Goal: Task Accomplishment & Management: Use online tool/utility

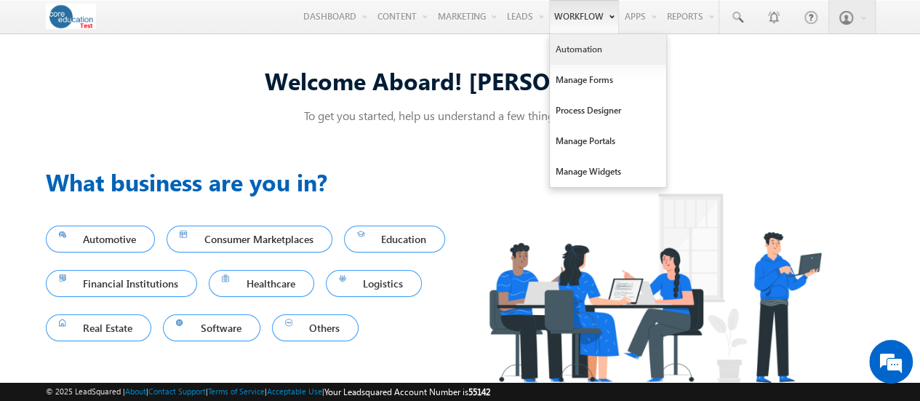
click at [577, 47] on link "Automation" at bounding box center [608, 49] width 116 height 31
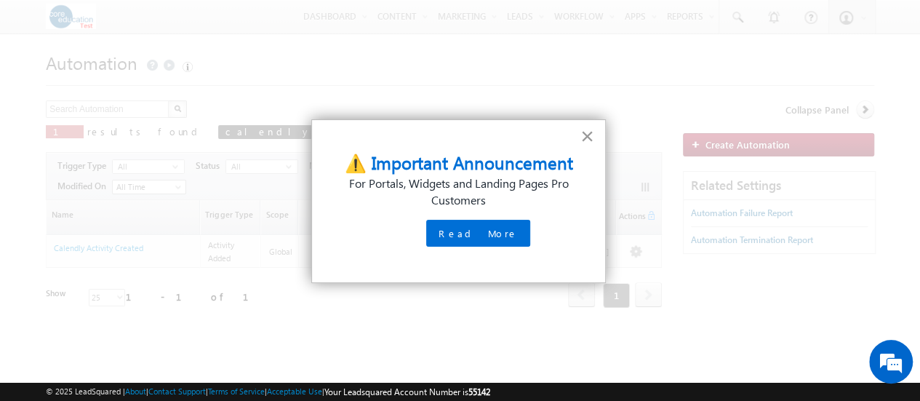
click at [588, 136] on button "×" at bounding box center [587, 135] width 14 height 23
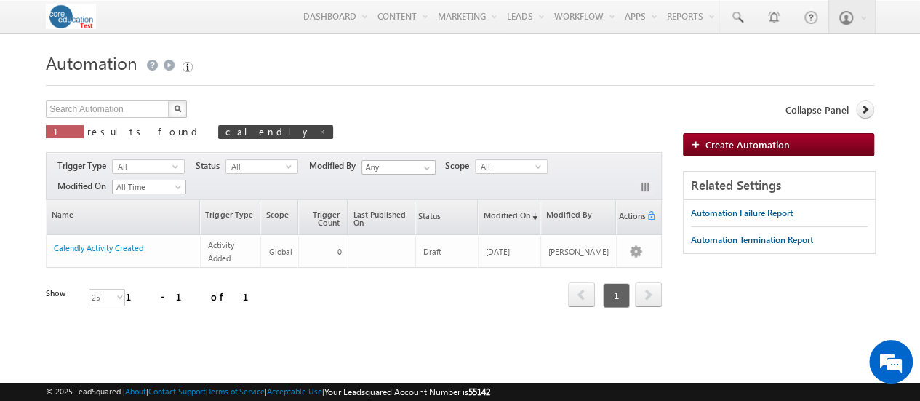
drag, startPoint x: 536, startPoint y: 98, endPoint x: 489, endPoint y: 117, distance: 50.9
click at [519, 108] on form "Automation Create Automation Search Automation X 1 results found calendly Actio…" at bounding box center [460, 213] width 828 height 333
click at [218, 133] on span "calendly" at bounding box center [275, 132] width 115 height 14
click at [319, 133] on span at bounding box center [322, 131] width 7 height 7
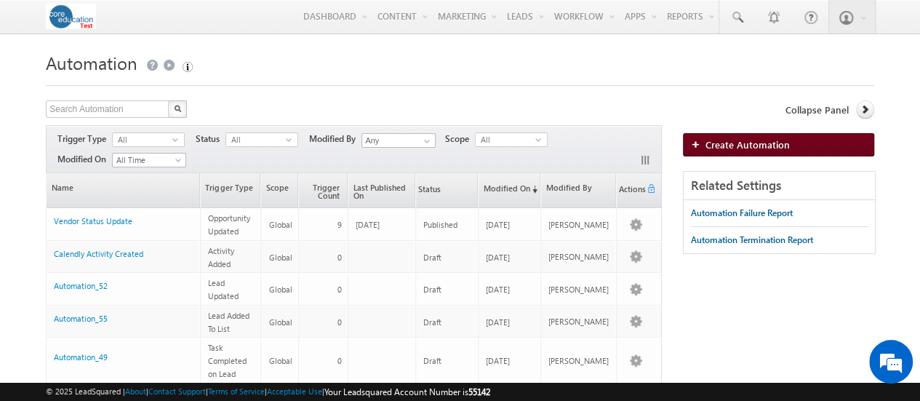
click at [728, 147] on span "Create Automation" at bounding box center [747, 144] width 84 height 12
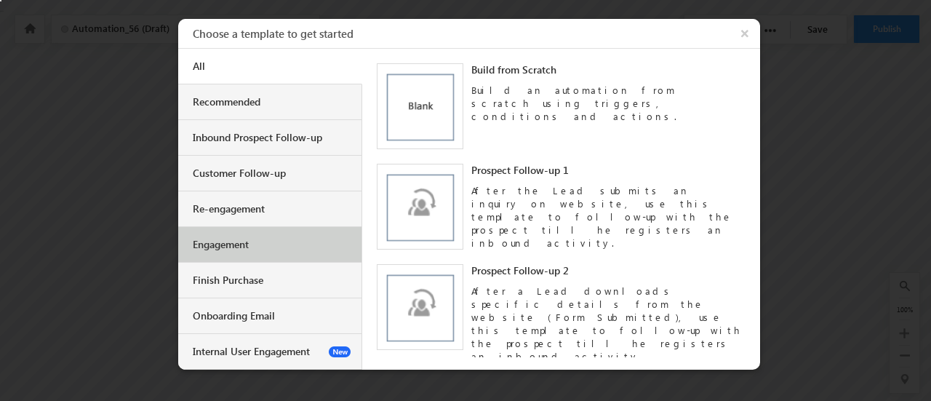
click at [276, 252] on div "Engagement" at bounding box center [270, 245] width 184 height 36
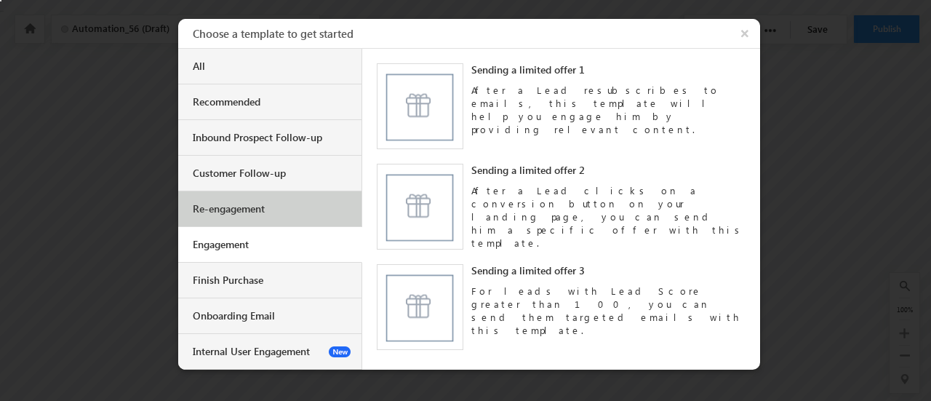
click at [287, 215] on div "Re-engagement" at bounding box center [270, 209] width 184 height 36
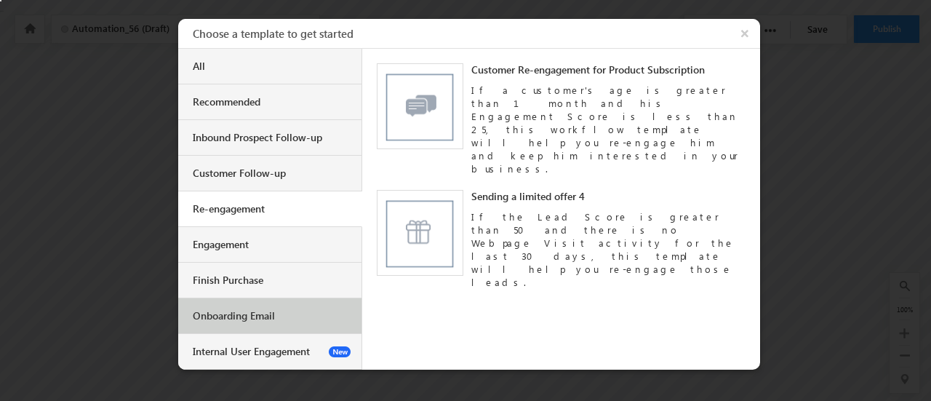
click at [262, 302] on div "Onboarding Email" at bounding box center [270, 316] width 184 height 36
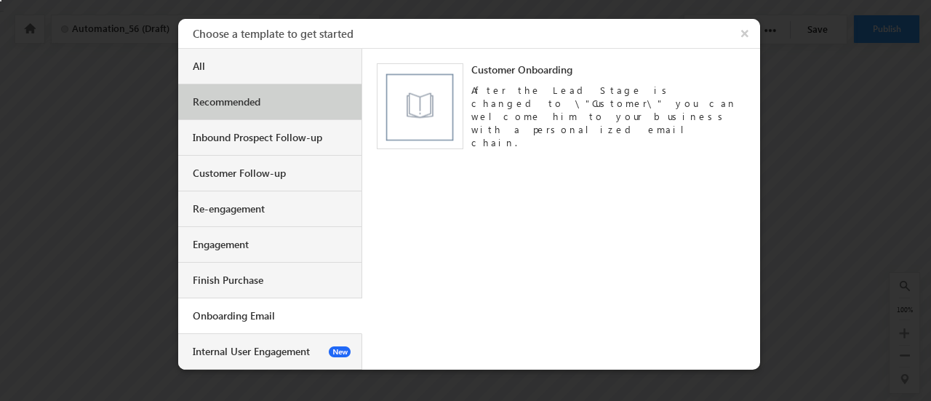
click at [258, 98] on div "Recommended" at bounding box center [272, 101] width 158 height 13
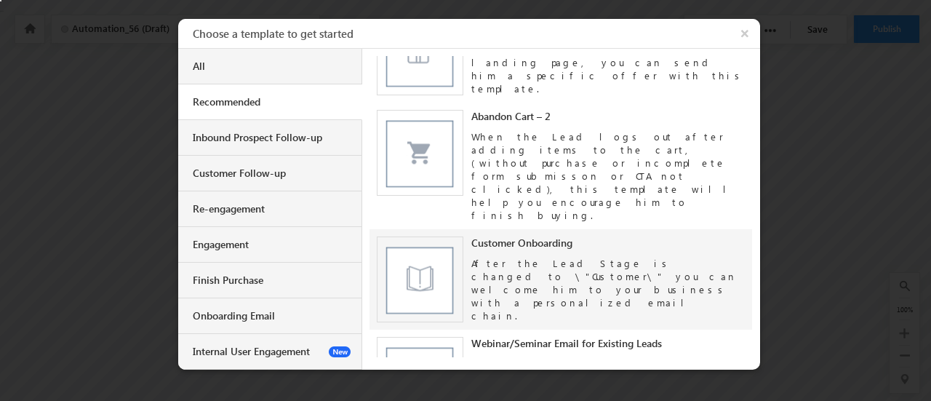
scroll to position [301, 0]
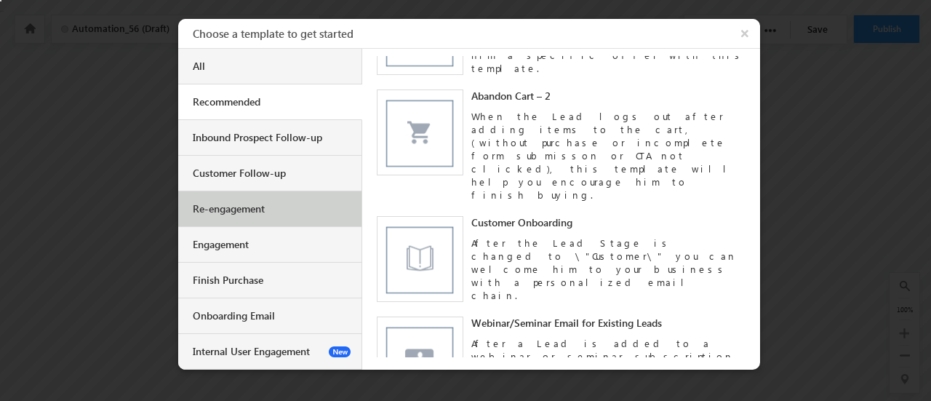
click at [284, 191] on div "Re-engagement" at bounding box center [270, 209] width 184 height 36
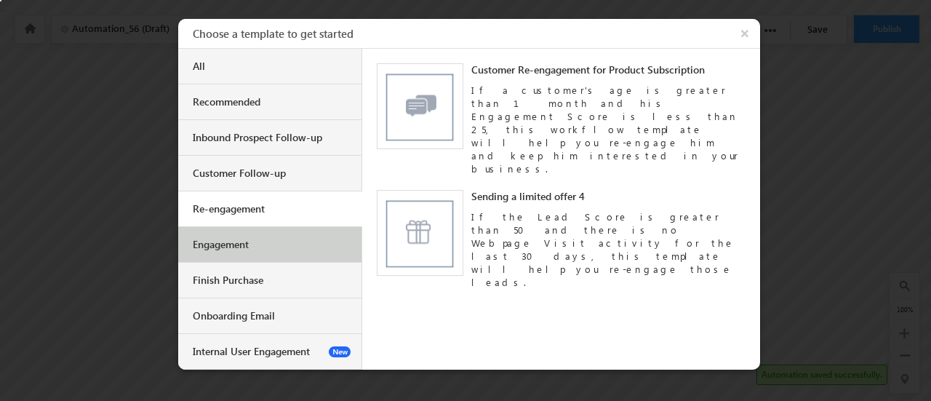
click at [267, 257] on div "Engagement" at bounding box center [270, 245] width 184 height 36
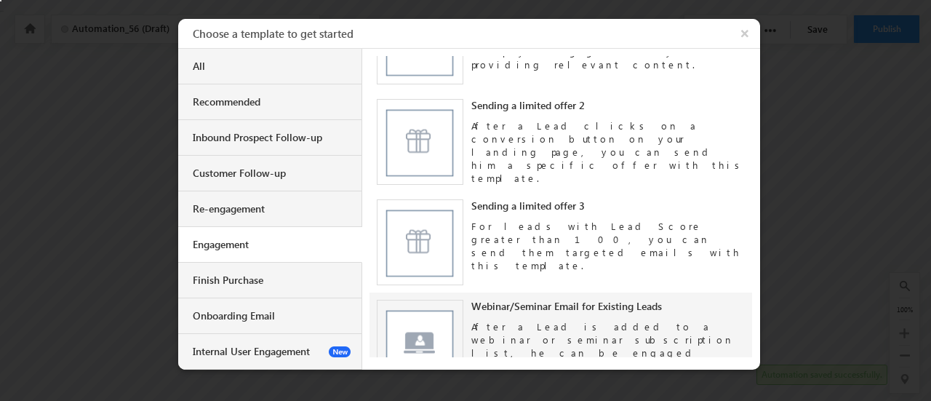
scroll to position [100, 0]
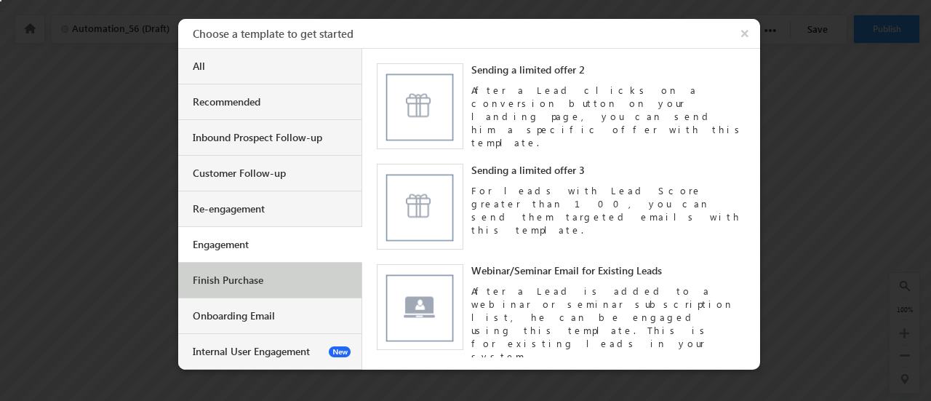
click at [267, 283] on div "Finish Purchase" at bounding box center [272, 279] width 158 height 13
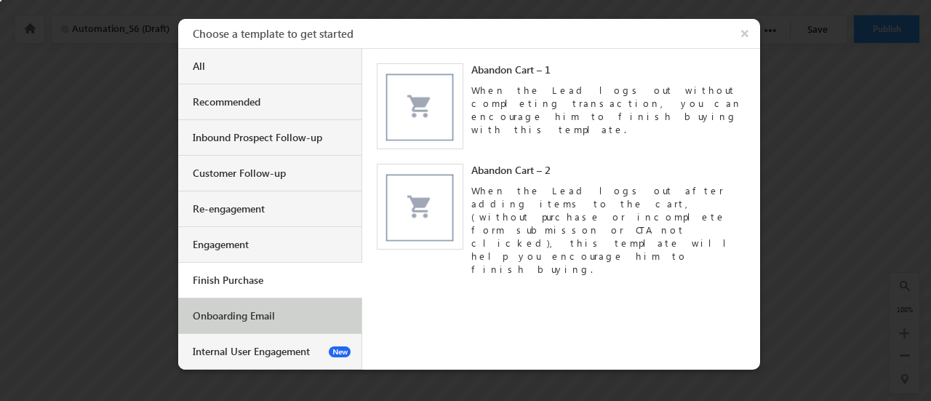
click at [249, 325] on div "Onboarding Email" at bounding box center [270, 316] width 184 height 36
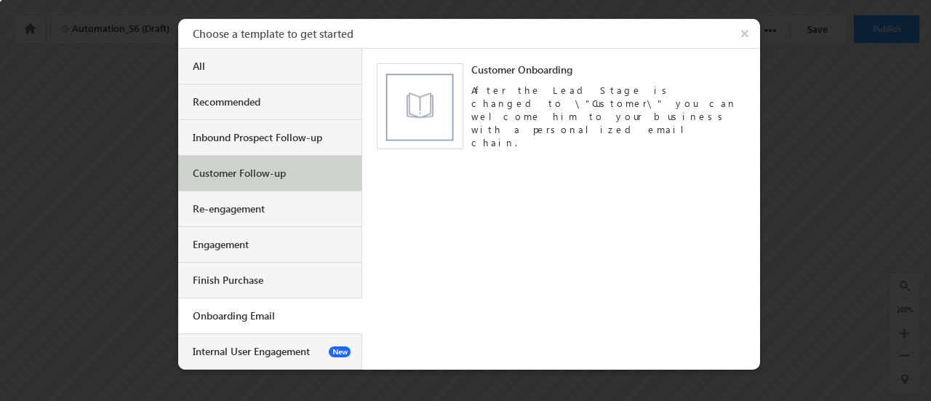
click at [279, 184] on div "Customer Follow-up" at bounding box center [270, 174] width 184 height 36
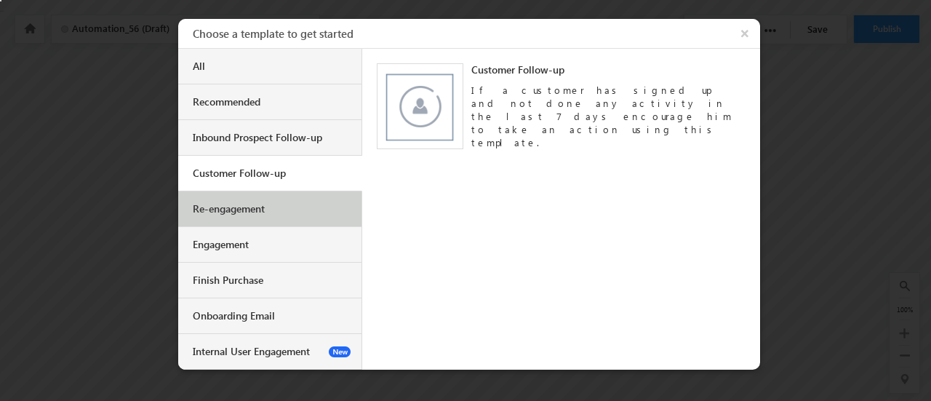
click at [270, 216] on div "Re-engagement" at bounding box center [270, 209] width 184 height 36
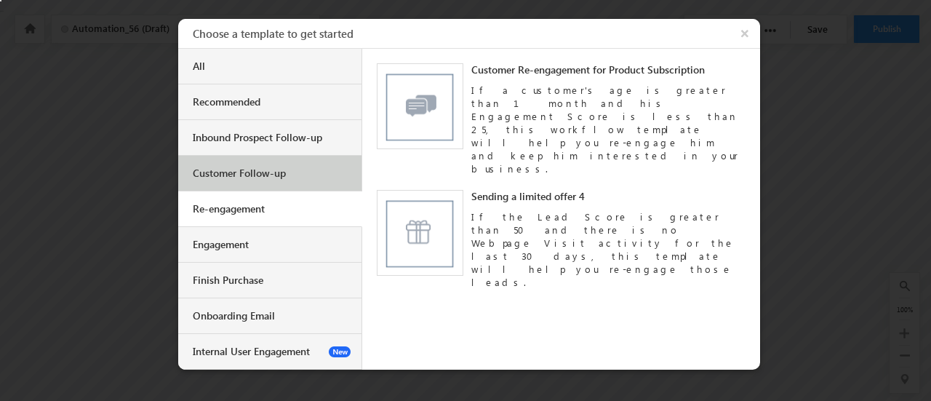
click at [269, 185] on div "Customer Follow-up" at bounding box center [270, 174] width 184 height 36
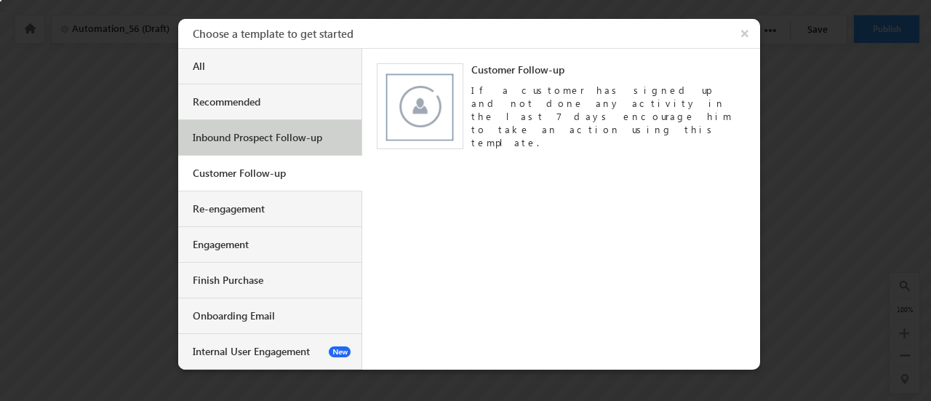
click at [279, 153] on div "Inbound Prospect Follow-up" at bounding box center [270, 138] width 184 height 36
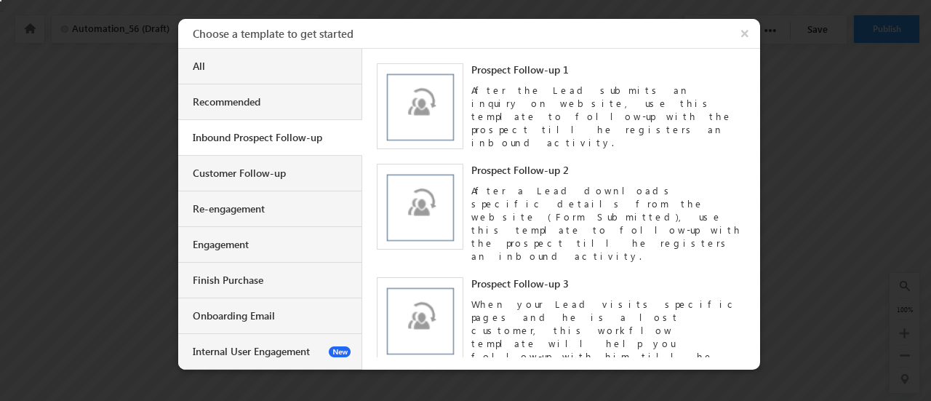
click at [290, 125] on div "Inbound Prospect Follow-up" at bounding box center [270, 138] width 184 height 36
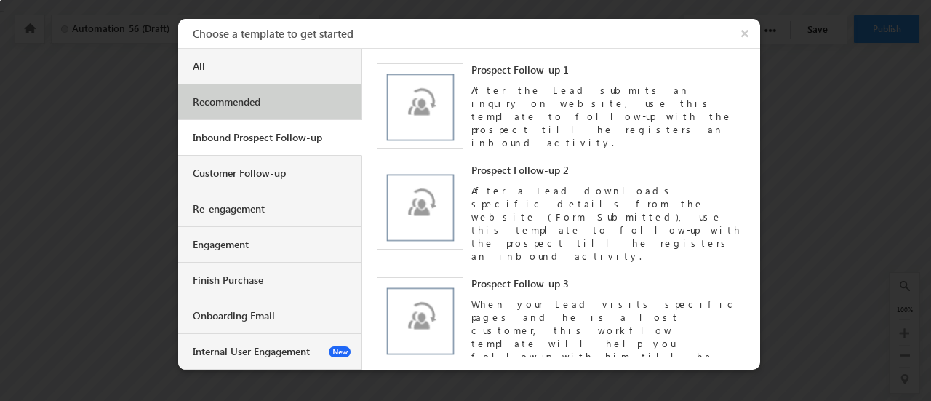
click at [293, 109] on div "Recommended" at bounding box center [270, 102] width 184 height 36
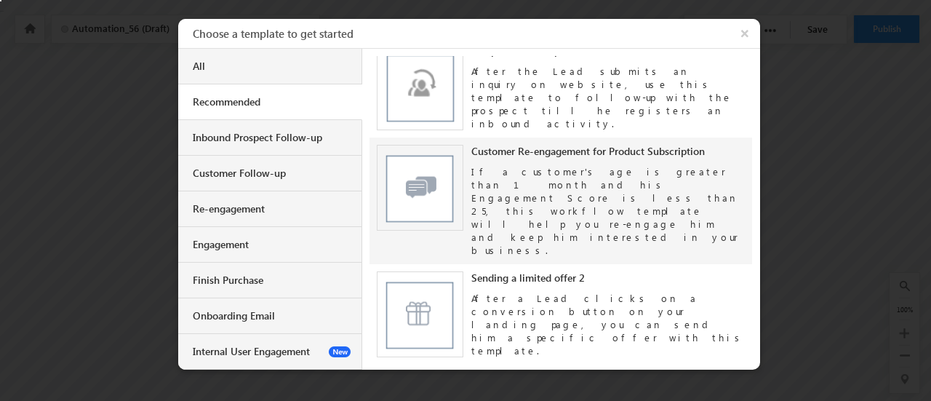
scroll to position [0, 0]
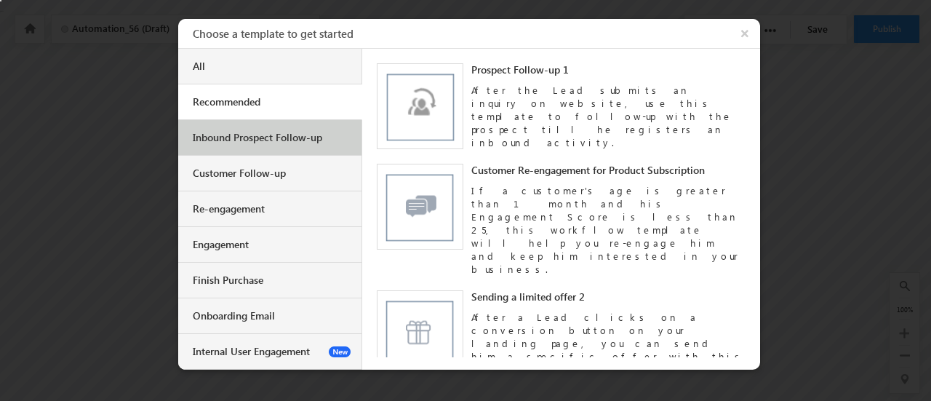
click at [291, 134] on div "Inbound Prospect Follow-up" at bounding box center [272, 137] width 158 height 13
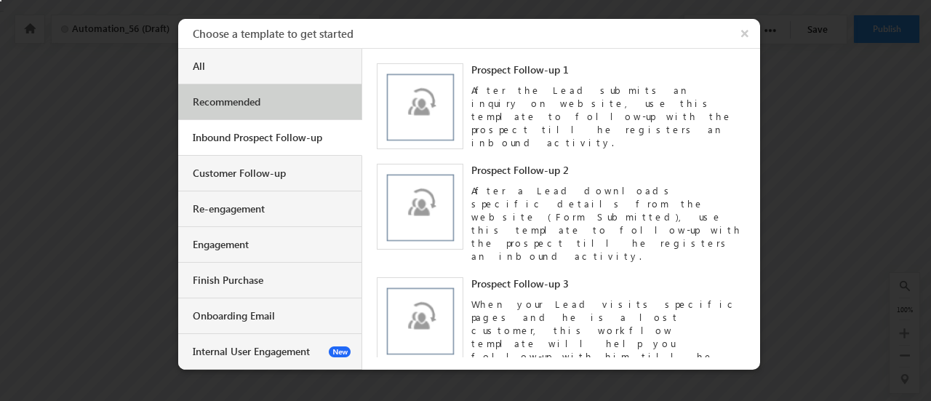
click at [297, 108] on div "Recommended" at bounding box center [270, 102] width 184 height 36
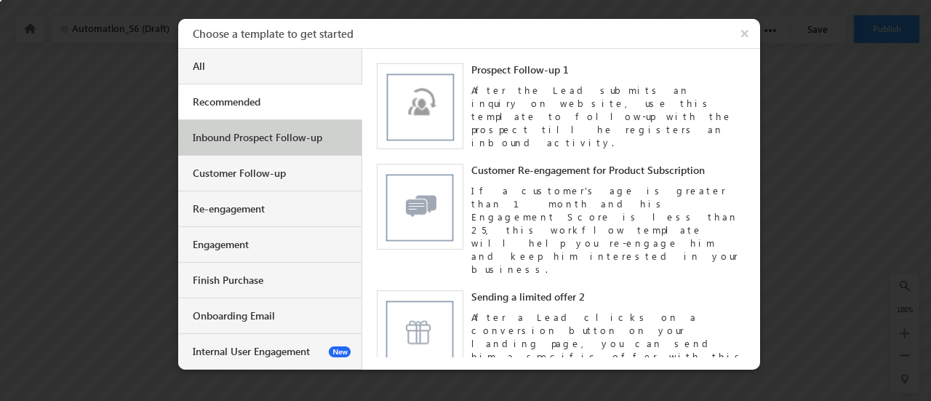
click at [317, 152] on div "Inbound Prospect Follow-up" at bounding box center [270, 138] width 184 height 36
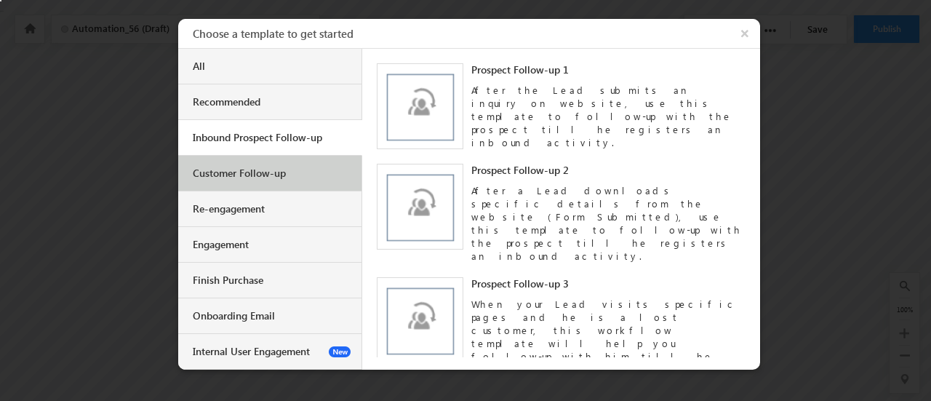
click at [313, 161] on div "Customer Follow-up" at bounding box center [270, 174] width 184 height 36
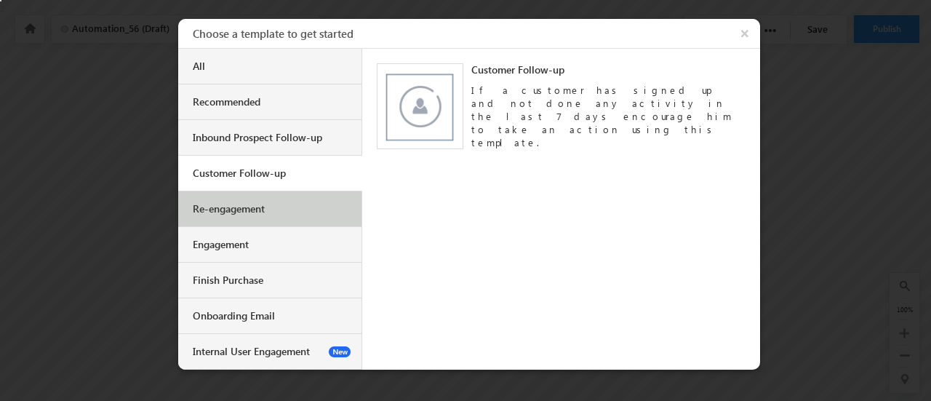
click at [308, 203] on div "Re-engagement" at bounding box center [272, 208] width 158 height 13
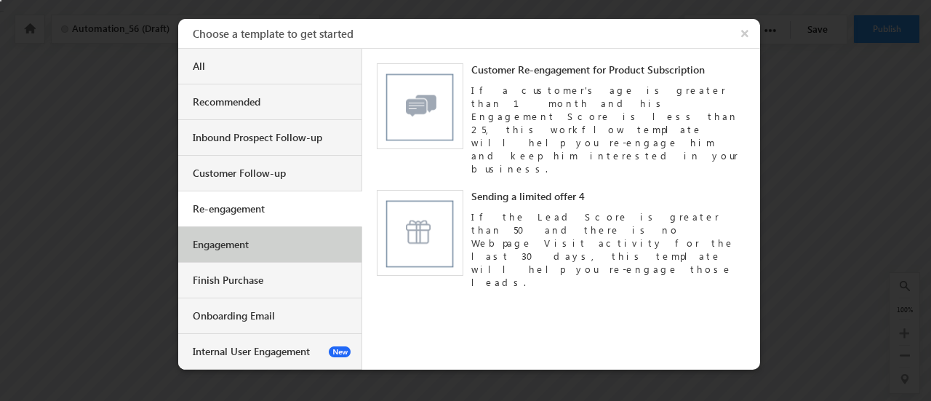
click at [303, 239] on div "Engagement" at bounding box center [272, 244] width 158 height 13
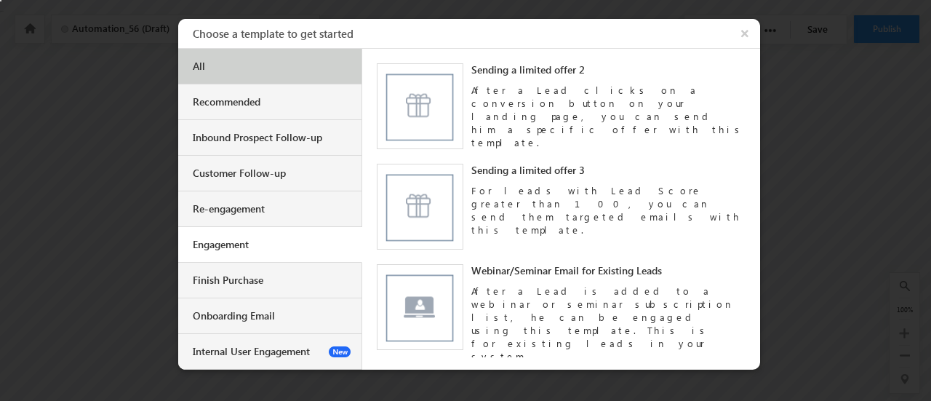
click at [261, 62] on div "All" at bounding box center [272, 66] width 158 height 13
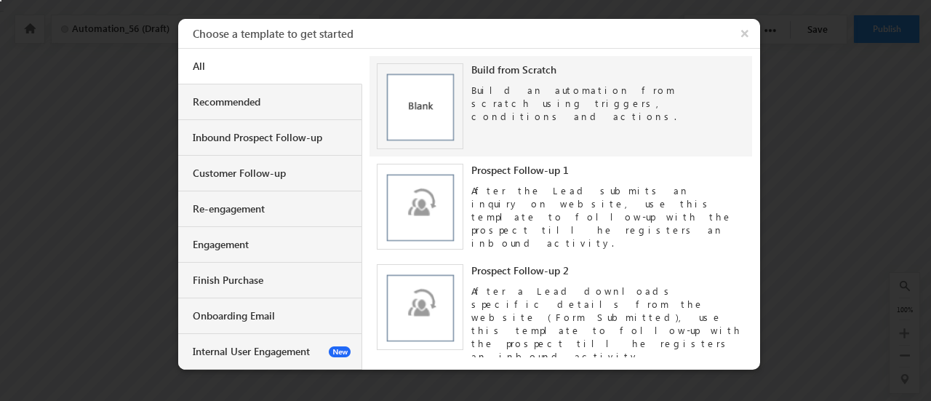
click at [620, 89] on div "Build an automation from scratch using triggers, conditions and actions." at bounding box center [608, 99] width 274 height 47
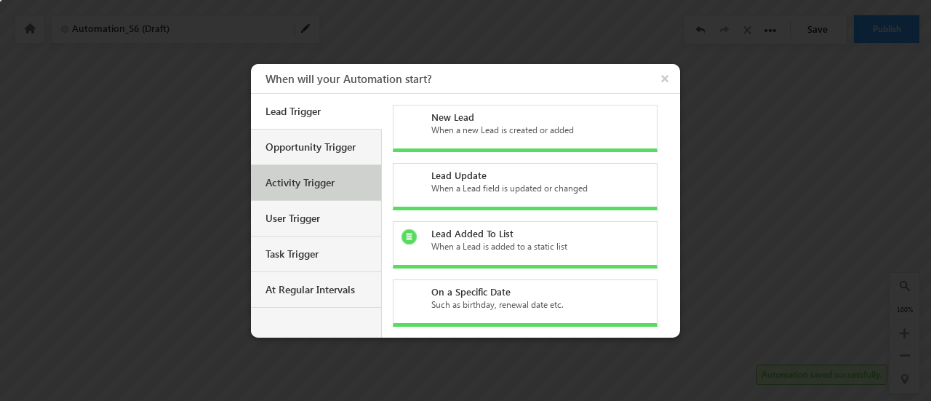
click at [294, 187] on div "Activity Trigger" at bounding box center [317, 182] width 105 height 13
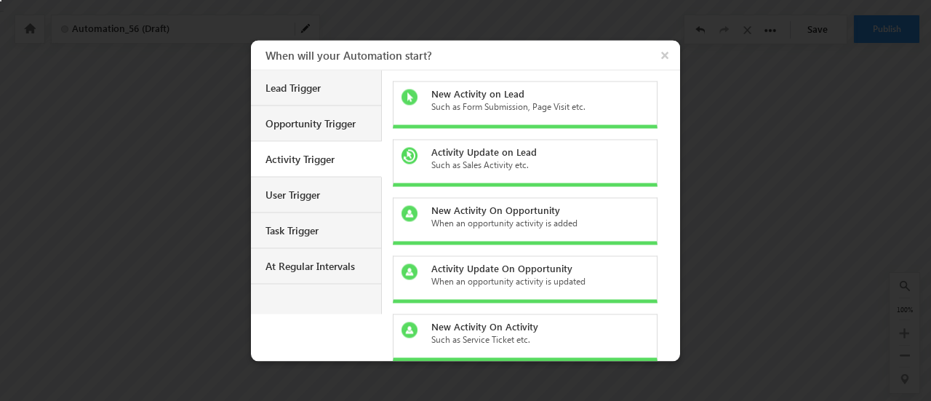
click at [299, 87] on div "Lead Trigger" at bounding box center [317, 87] width 105 height 13
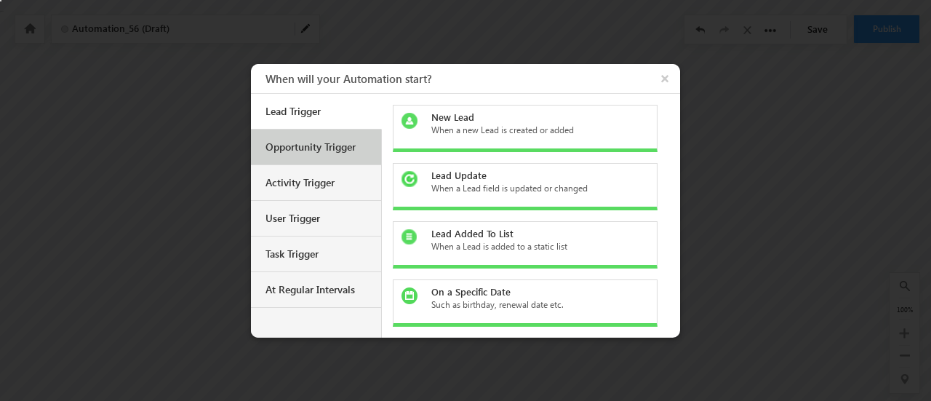
click at [296, 144] on div "Opportunity Trigger" at bounding box center [317, 146] width 105 height 13
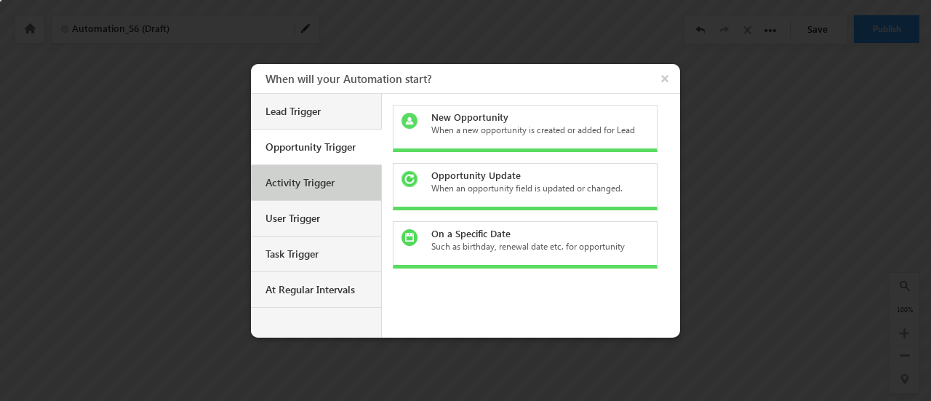
click at [296, 176] on div "Activity Trigger" at bounding box center [317, 182] width 105 height 13
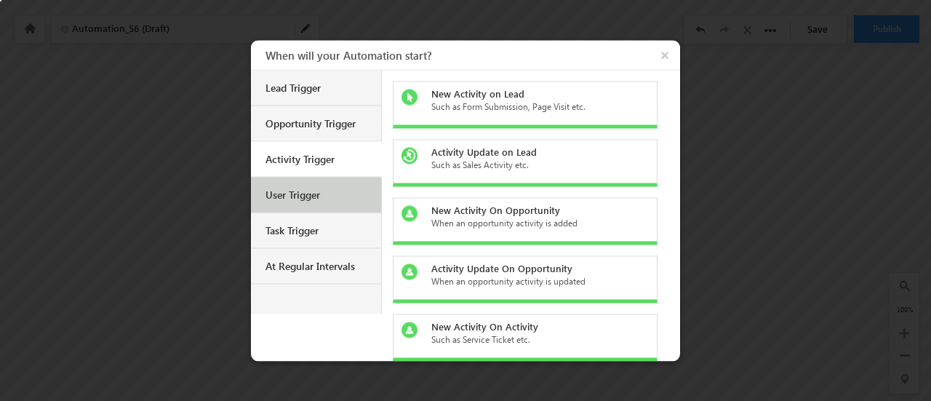
click at [302, 204] on div "User Trigger" at bounding box center [316, 195] width 130 height 36
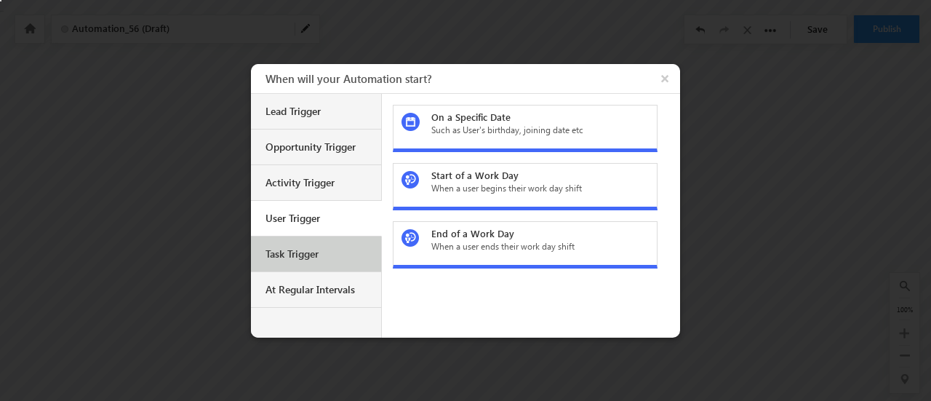
click at [297, 240] on div "Task Trigger" at bounding box center [316, 254] width 130 height 36
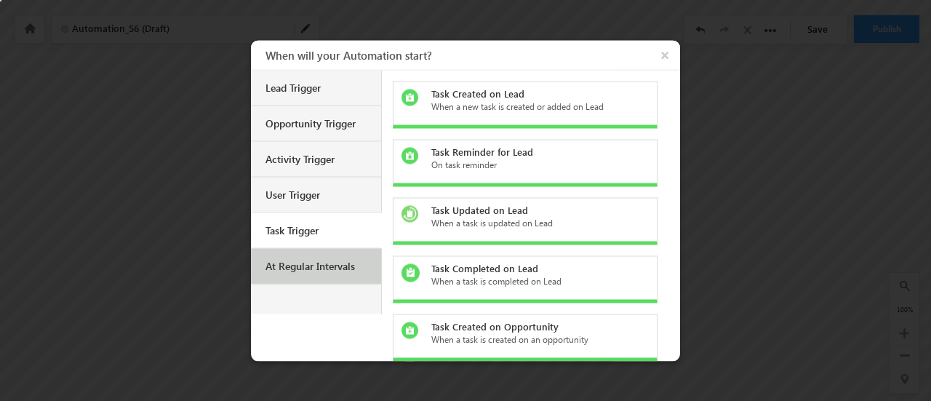
click at [327, 261] on div "At Regular Intervals" at bounding box center [317, 265] width 105 height 13
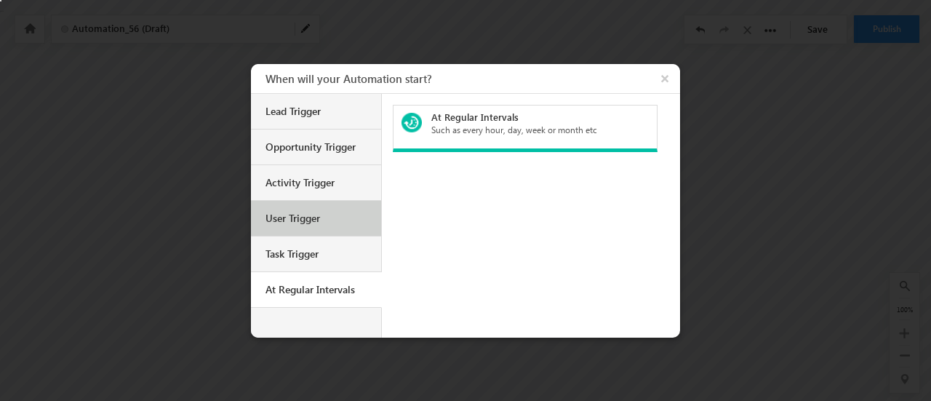
click at [324, 216] on div "User Trigger" at bounding box center [317, 218] width 105 height 13
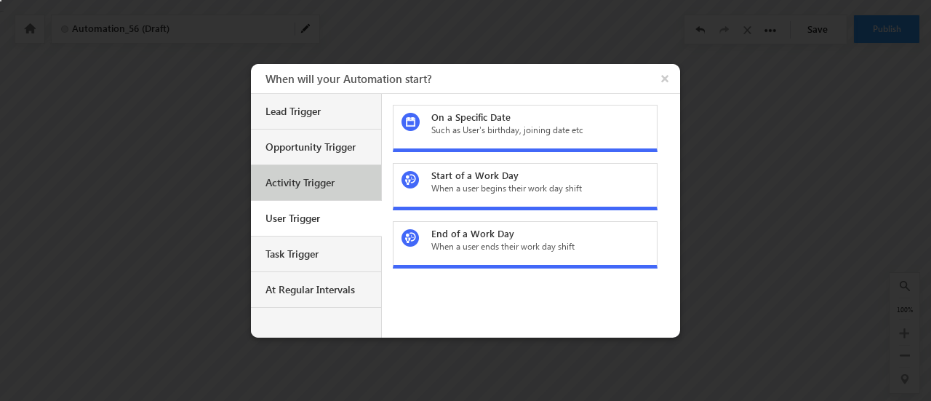
click at [329, 185] on div "Activity Trigger" at bounding box center [317, 182] width 105 height 13
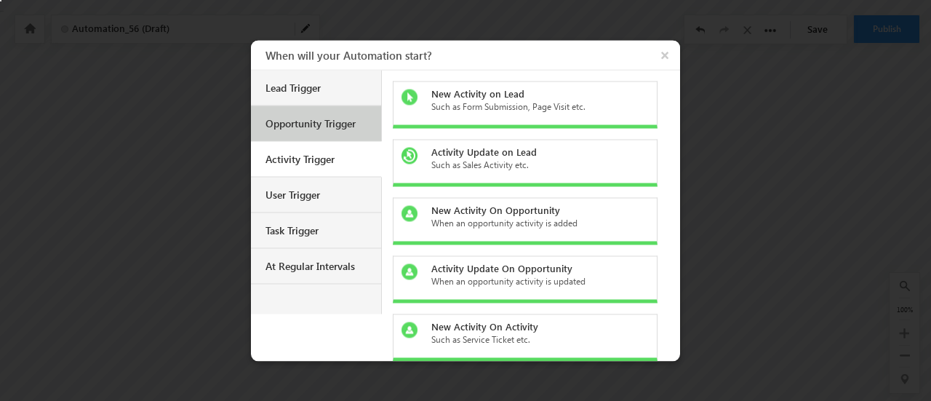
click at [319, 130] on div "Opportunity Trigger" at bounding box center [316, 123] width 130 height 36
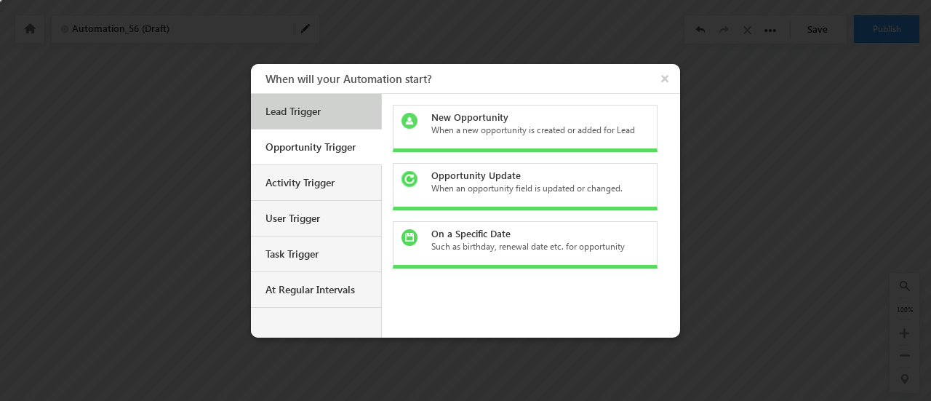
click at [351, 120] on div "Lead Trigger" at bounding box center [316, 112] width 130 height 36
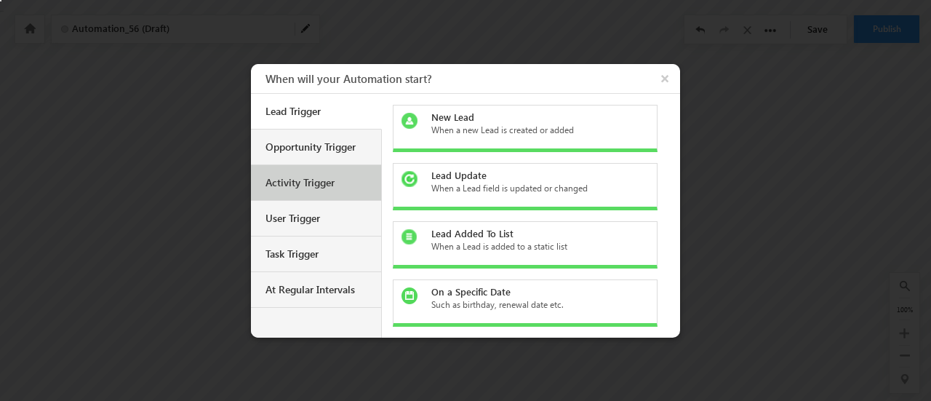
click at [332, 176] on div "Activity Trigger" at bounding box center [317, 182] width 105 height 13
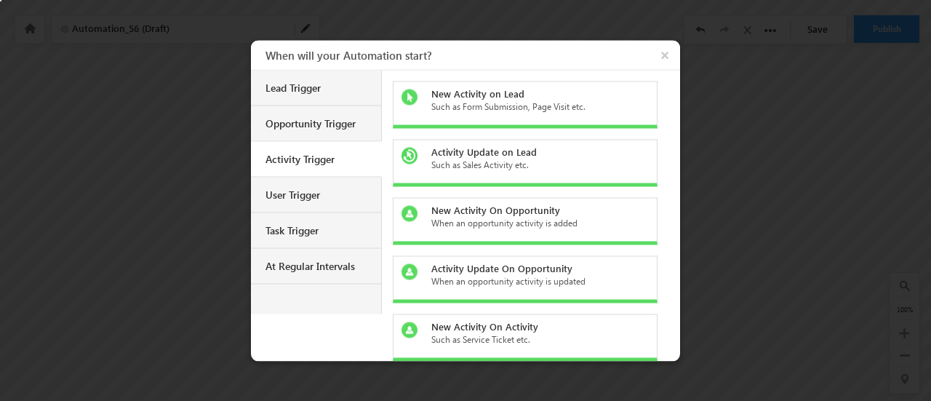
click at [468, 92] on div "New Activity on Lead" at bounding box center [533, 93] width 205 height 13
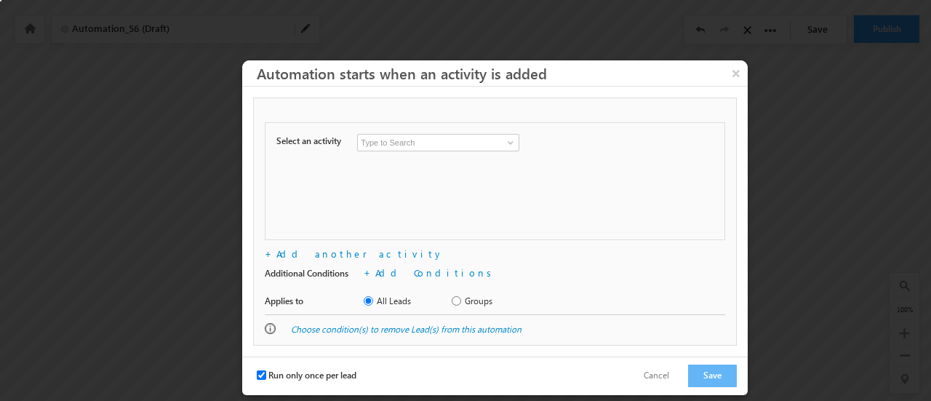
click at [385, 142] on input at bounding box center [438, 142] width 162 height 17
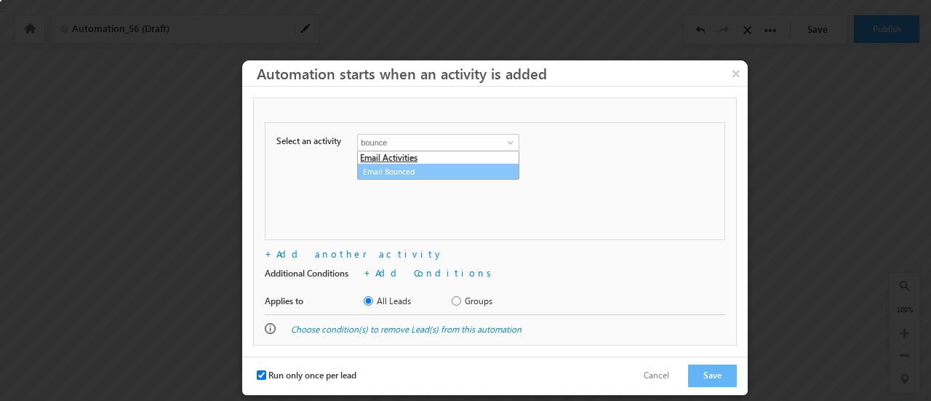
click at [436, 172] on link "Email Bounced" at bounding box center [438, 172] width 162 height 17
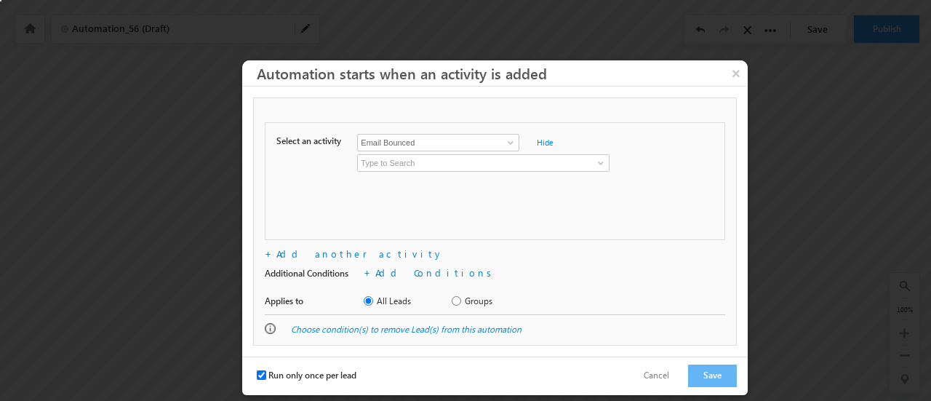
type input "Email Bounced"
click at [388, 154] on input at bounding box center [483, 162] width 252 height 17
click at [393, 164] on input at bounding box center [483, 162] width 252 height 17
click at [499, 273] on div "+ Add Conditions Lead(s) matching the below conditions will enter the automatio…" at bounding box center [535, 276] width 343 height 20
